Goal: Task Accomplishment & Management: Complete application form

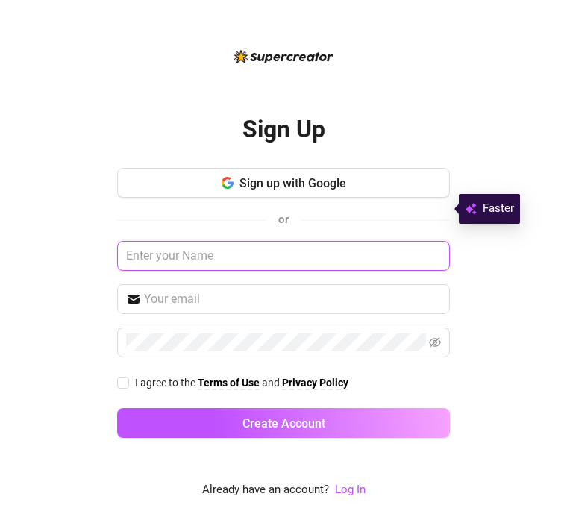
click at [334, 271] on input "text" at bounding box center [283, 256] width 333 height 30
type input "[PERSON_NAME]"
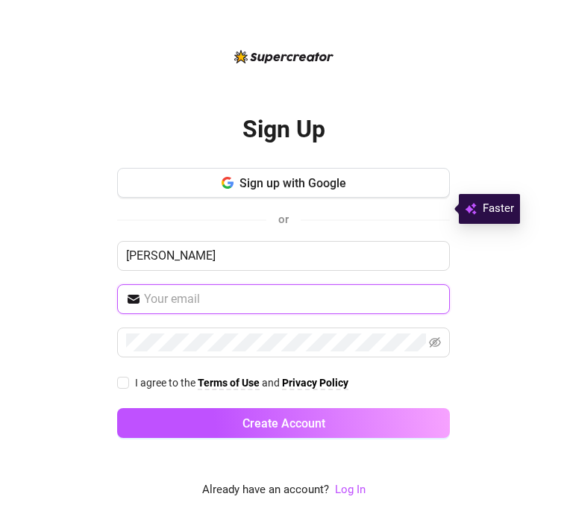
type input "[EMAIL_ADDRESS][DOMAIN_NAME]"
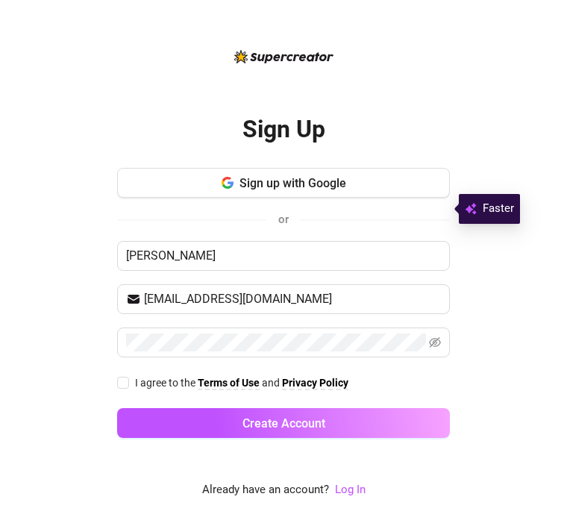
click at [137, 389] on span "I agree to the" at bounding box center [166, 383] width 63 height 12
click at [128, 387] on input "I agree to the Terms of Use and Privacy Policy" at bounding box center [122, 382] width 10 height 10
checkbox input "true"
click at [284, 431] on span "Create Account" at bounding box center [284, 423] width 83 height 14
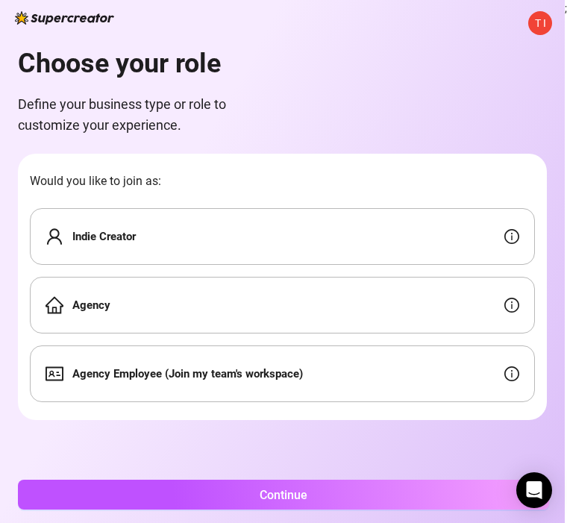
click at [370, 493] on button "Continue" at bounding box center [283, 495] width 531 height 30
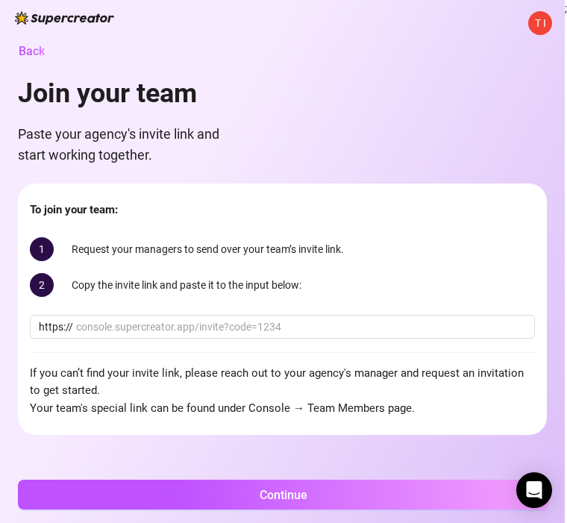
click at [318, 331] on input "text" at bounding box center [301, 327] width 450 height 16
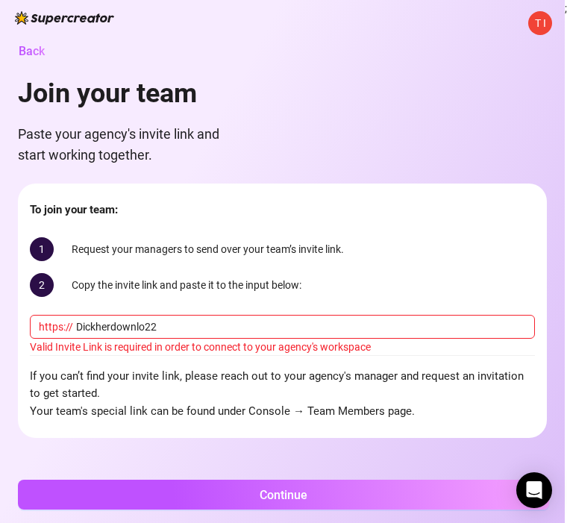
click at [346, 499] on button "Continue" at bounding box center [283, 495] width 531 height 30
click at [319, 494] on button "Continue" at bounding box center [283, 495] width 531 height 30
click at [304, 328] on input "Dickherdownlo22" at bounding box center [301, 327] width 450 height 16
type input "D"
type input "[EMAIL_ADDRESS]. Com"
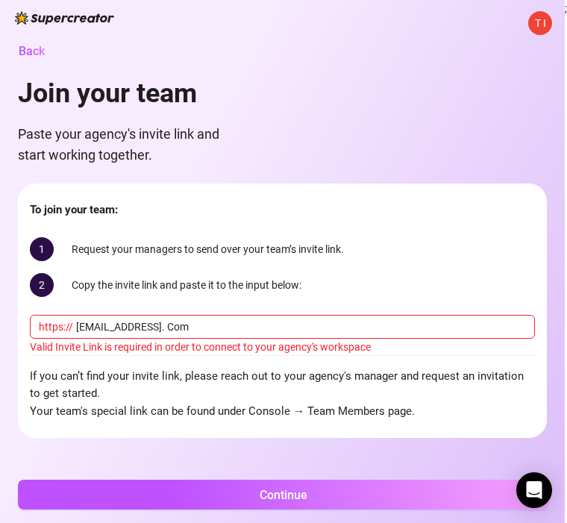
click at [331, 499] on button "Continue" at bounding box center [283, 495] width 531 height 30
click at [320, 496] on button "Continue" at bounding box center [283, 495] width 531 height 30
click at [316, 501] on button "Continue" at bounding box center [283, 495] width 531 height 30
click at [310, 490] on button "Continue" at bounding box center [283, 495] width 531 height 30
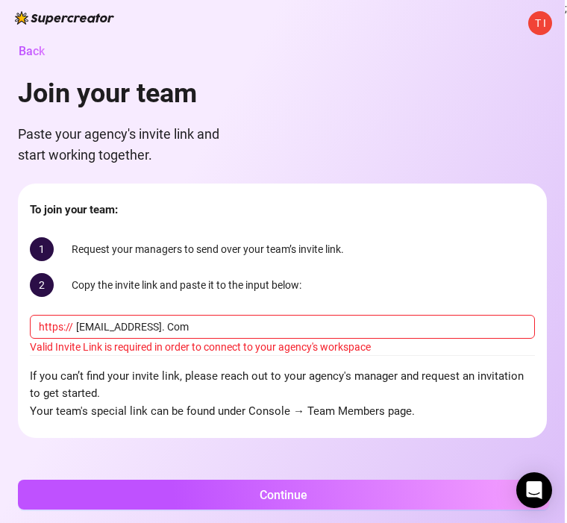
click at [309, 489] on button "Continue" at bounding box center [283, 495] width 531 height 30
click at [314, 490] on button "Continue" at bounding box center [283, 495] width 531 height 30
